Goal: Navigation & Orientation: Find specific page/section

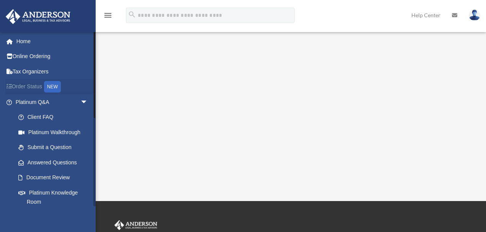
scroll to position [10, 0]
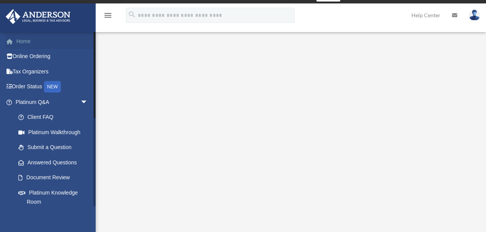
click at [21, 37] on link "Home" at bounding box center [52, 41] width 94 height 15
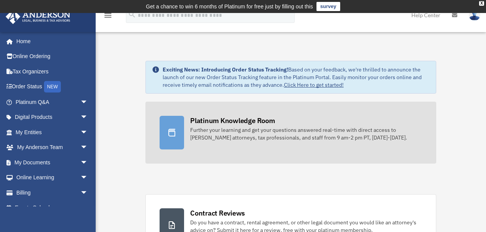
click at [181, 132] on div at bounding box center [172, 133] width 24 height 34
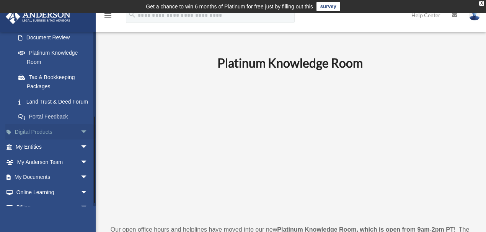
scroll to position [175, 0]
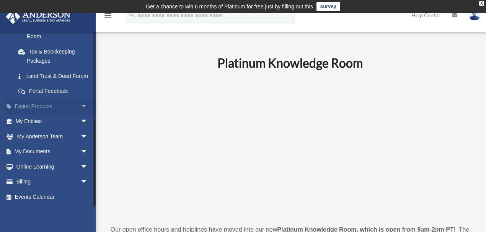
click at [80, 107] on span "arrow_drop_down" at bounding box center [87, 107] width 15 height 16
